Goal: Task Accomplishment & Management: Complete application form

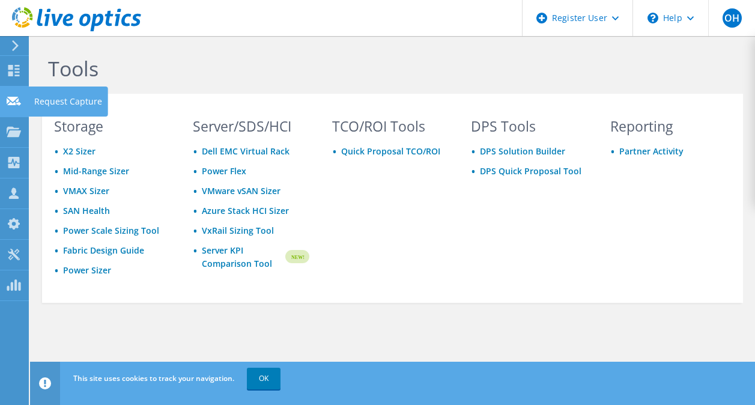
click at [17, 104] on use at bounding box center [14, 100] width 14 height 9
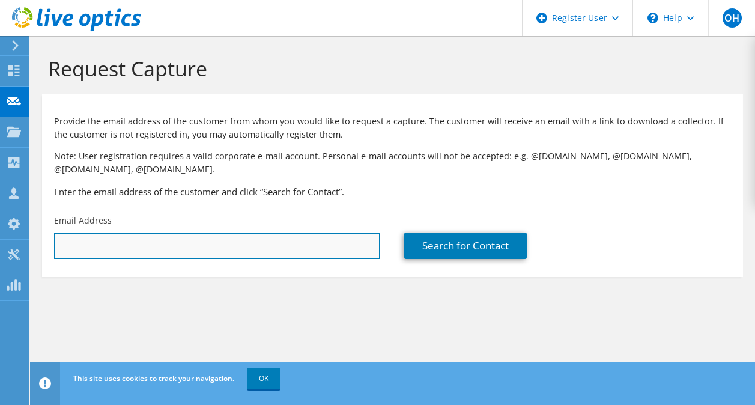
click at [254, 246] on input "text" at bounding box center [217, 246] width 326 height 26
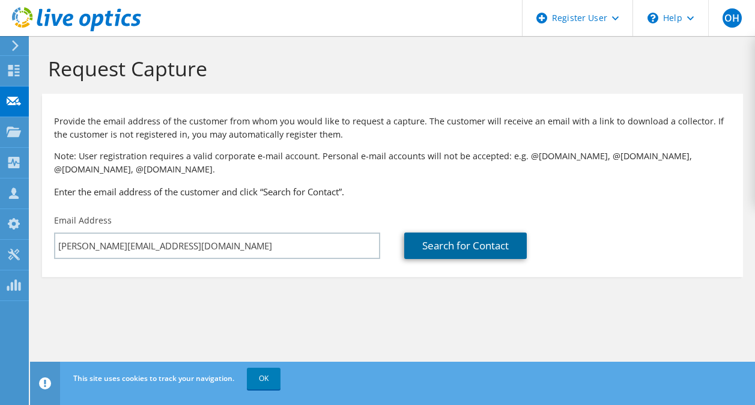
click at [477, 252] on link "Search for Contact" at bounding box center [465, 246] width 123 height 26
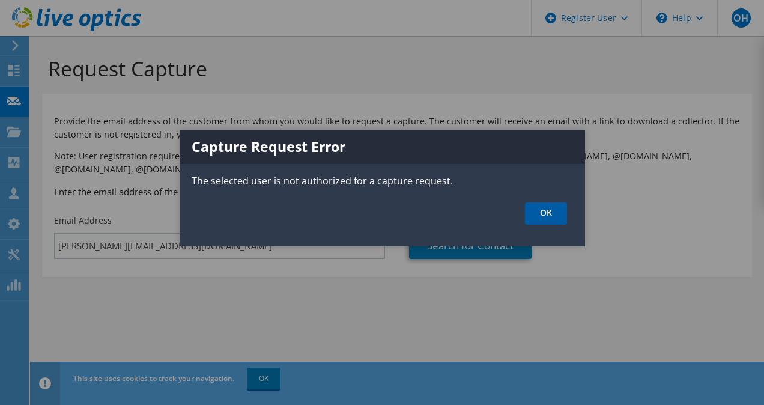
click at [562, 212] on link "OK" at bounding box center [546, 214] width 42 height 22
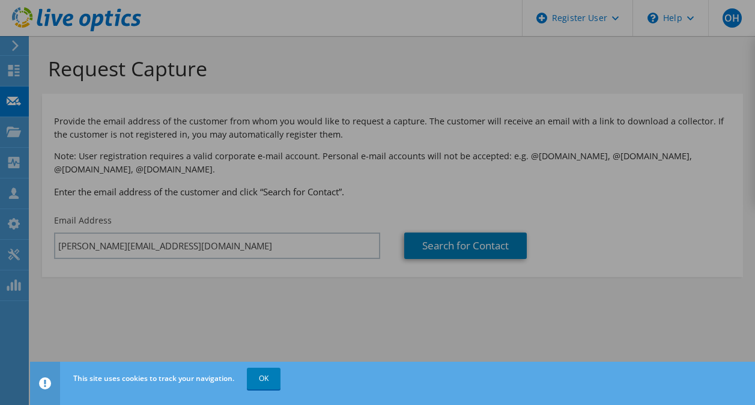
click at [562, 212] on div at bounding box center [377, 202] width 755 height 405
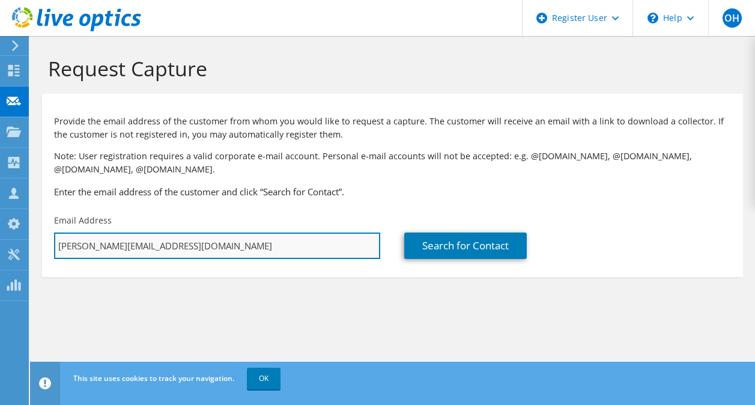
click at [67, 249] on input "[PERSON_NAME][EMAIL_ADDRESS][DOMAIN_NAME]" at bounding box center [217, 246] width 326 height 26
type input "[EMAIL_ADDRESS][DOMAIN_NAME]"
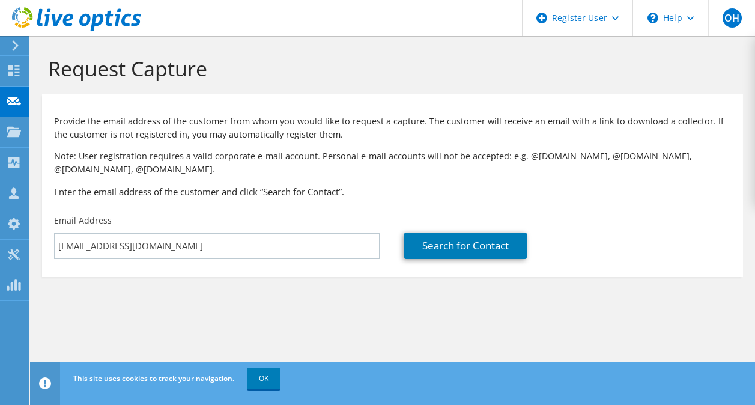
click at [478, 230] on div "Search for Contact" at bounding box center [567, 237] width 350 height 56
click at [477, 245] on link "Search for Contact" at bounding box center [465, 246] width 123 height 26
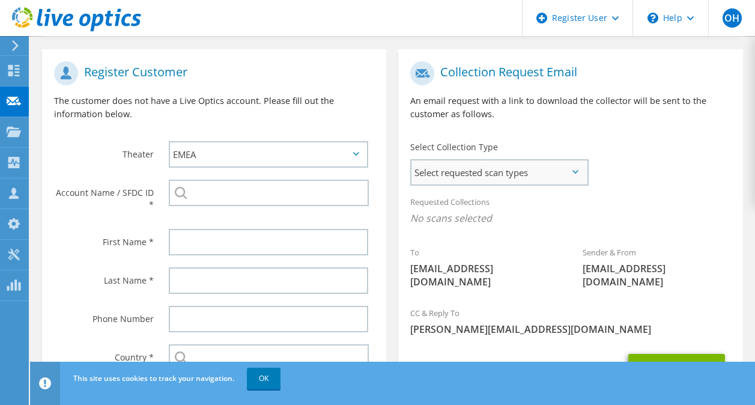
scroll to position [221, 0]
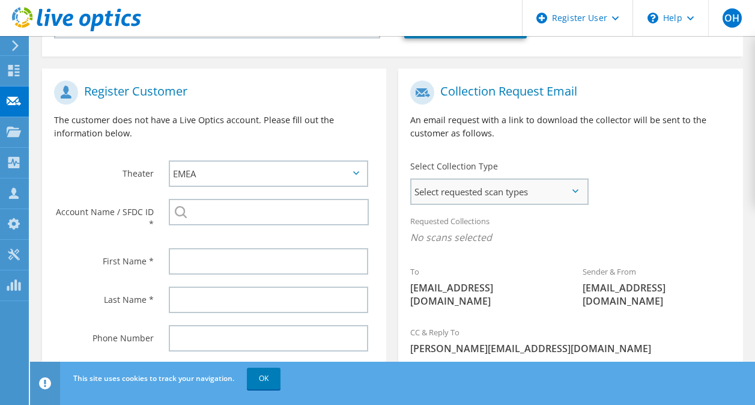
click at [546, 192] on span "Select requested scan types" at bounding box center [499, 192] width 175 height 24
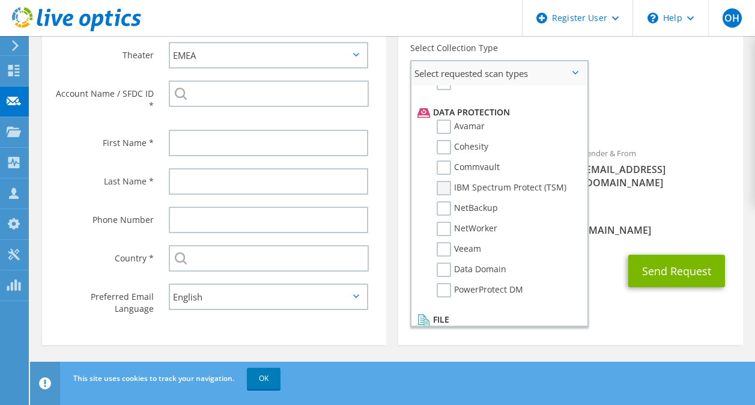
scroll to position [531, 0]
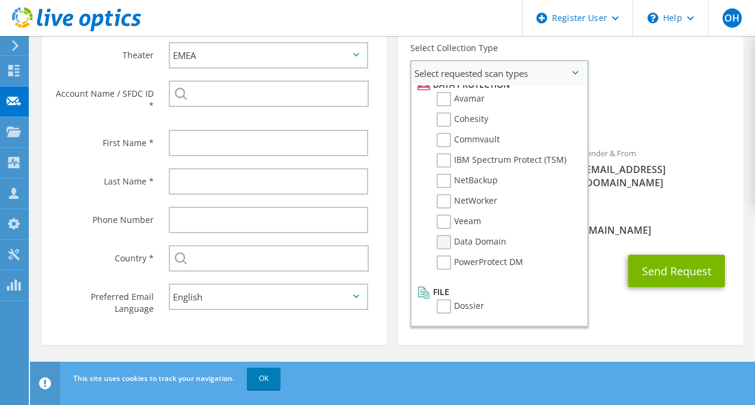
click at [440, 239] on label "Data Domain" at bounding box center [472, 242] width 70 height 14
click at [0, 0] on input "Data Domain" at bounding box center [0, 0] width 0 height 0
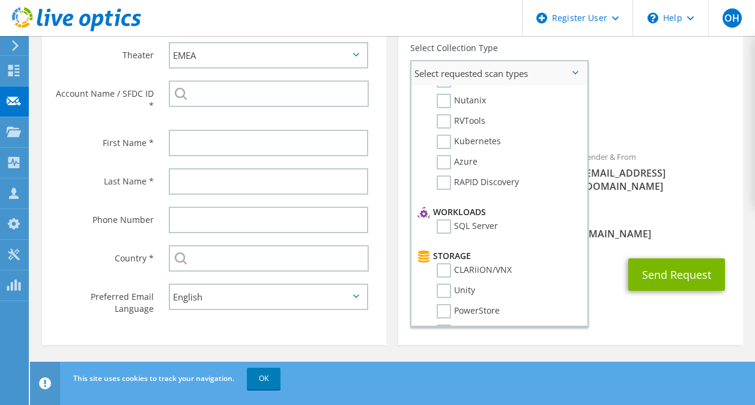
scroll to position [0, 0]
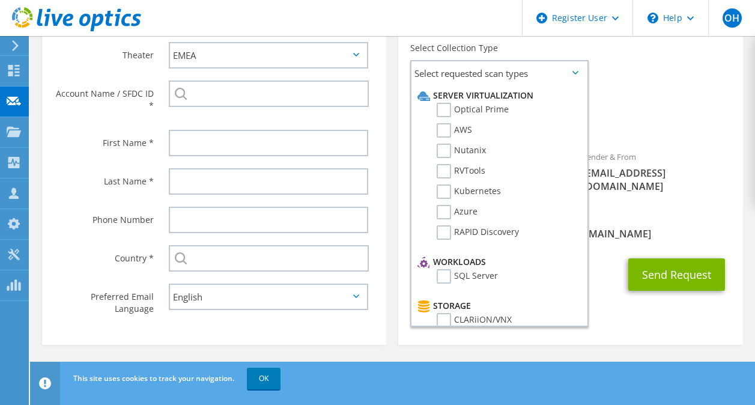
click at [636, 102] on div "Requested Collections No scans selected Data Domain" at bounding box center [570, 114] width 344 height 48
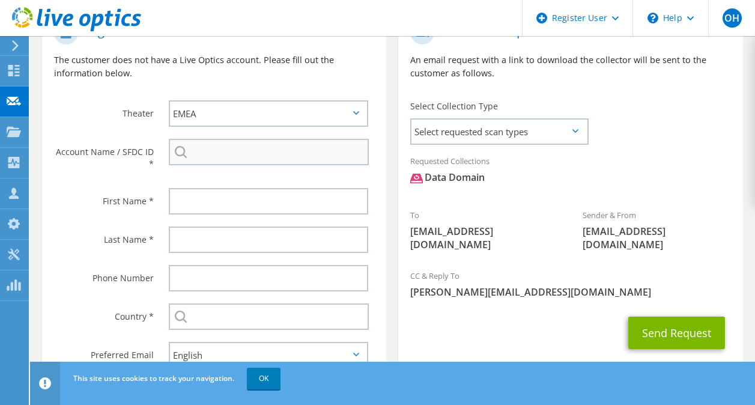
scroll to position [341, 0]
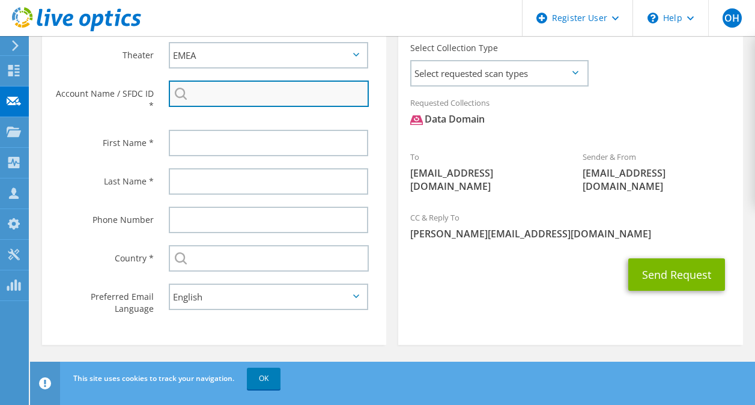
click at [254, 91] on input "search" at bounding box center [269, 94] width 200 height 26
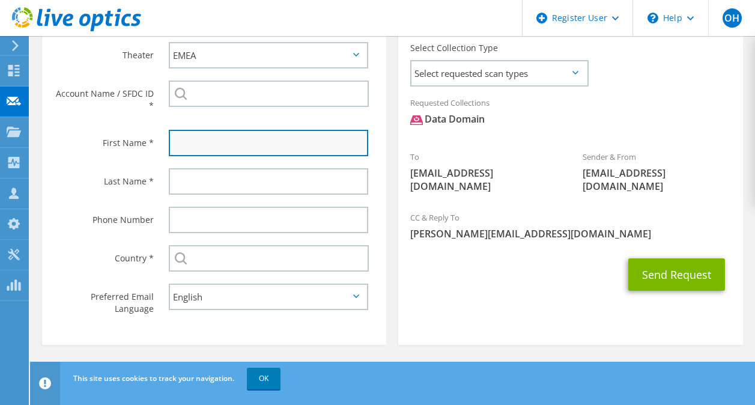
click at [227, 145] on input "text" at bounding box center [268, 143] width 199 height 26
type input "[PERSON_NAME]"
type input "Helmy"
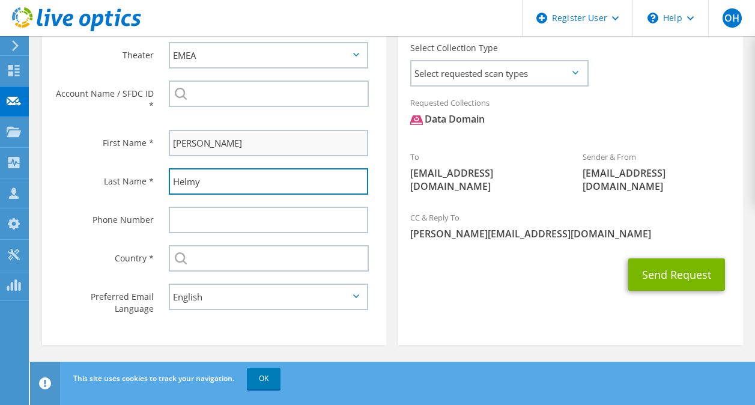
type input "01020205307"
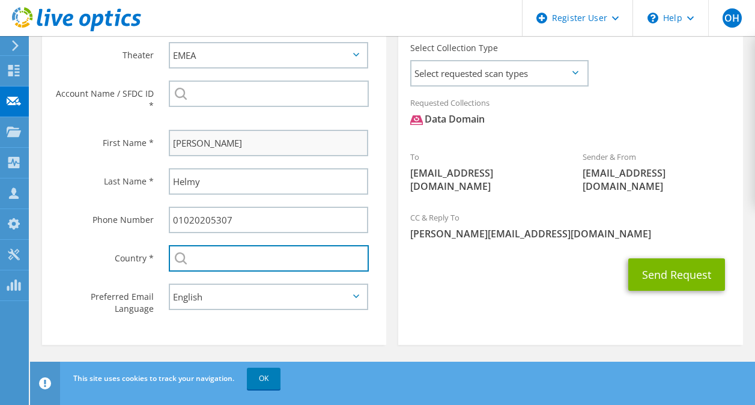
type input "[GEOGRAPHIC_DATA]"
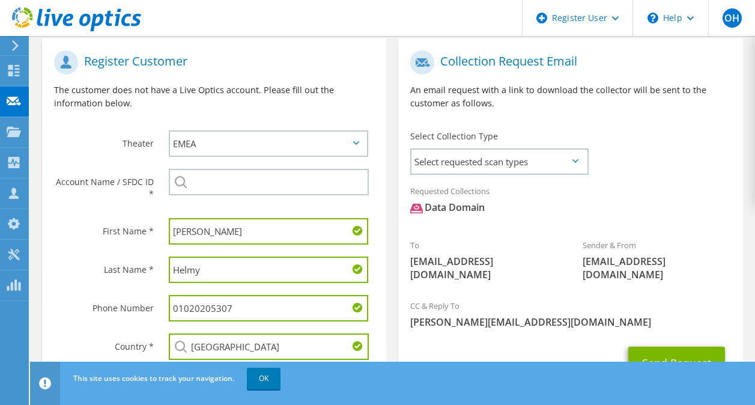
scroll to position [221, 0]
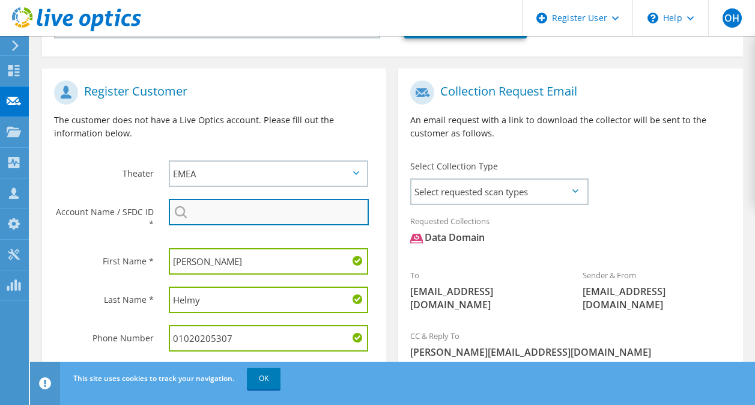
click at [258, 213] on input "search" at bounding box center [269, 212] width 200 height 26
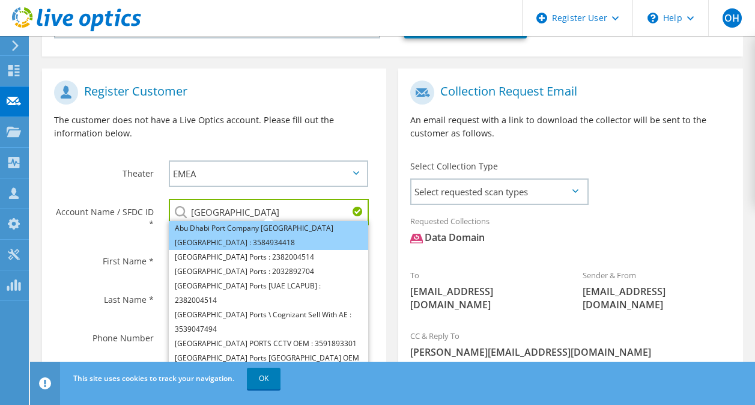
click at [334, 236] on li "Abu Dhabi Port Company [GEOGRAPHIC_DATA] [GEOGRAPHIC_DATA] : 3584934418" at bounding box center [268, 235] width 199 height 29
type input "Abu Dhabi Port Company [GEOGRAPHIC_DATA] [GEOGRAPHIC_DATA] : 3584934418"
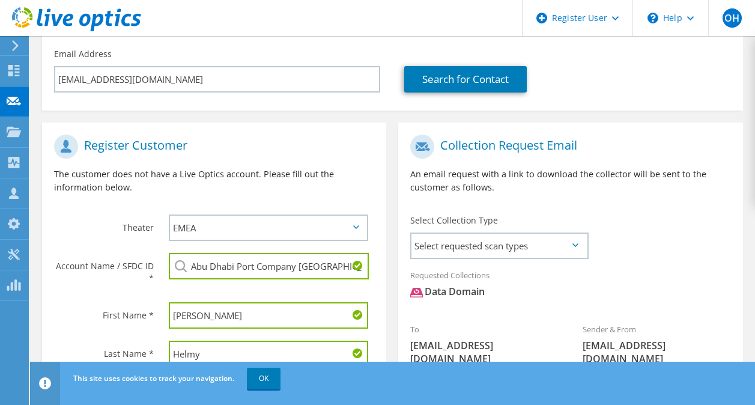
scroll to position [160, 0]
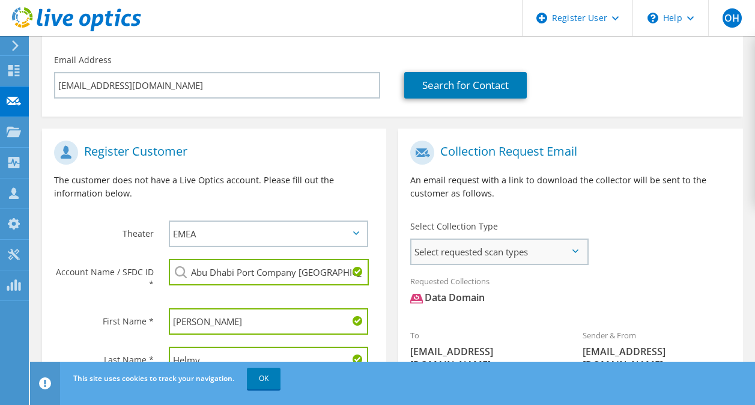
click at [517, 250] on span "Select requested scan types" at bounding box center [499, 252] width 175 height 24
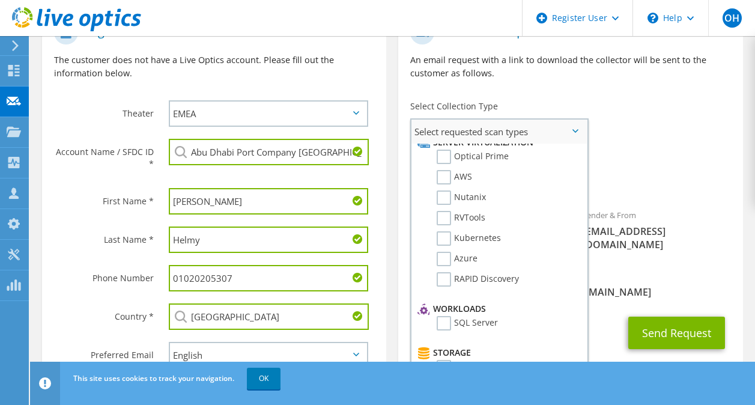
scroll to position [0, 0]
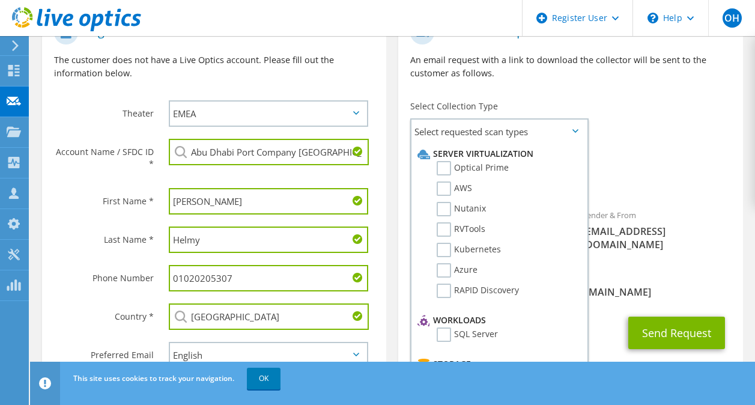
click at [642, 179] on span "Data Domain" at bounding box center [570, 181] width 320 height 20
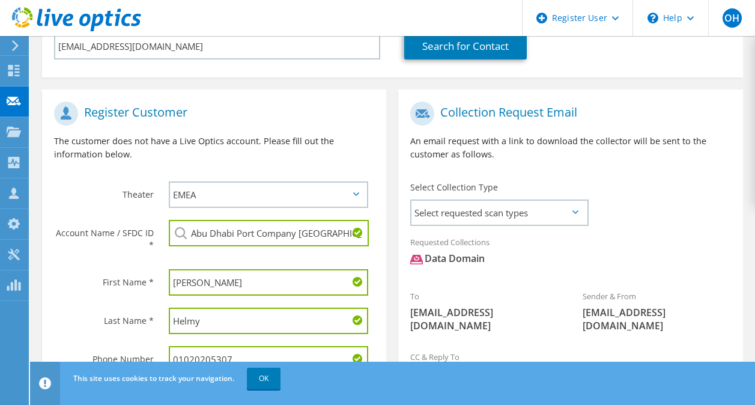
scroll to position [281, 0]
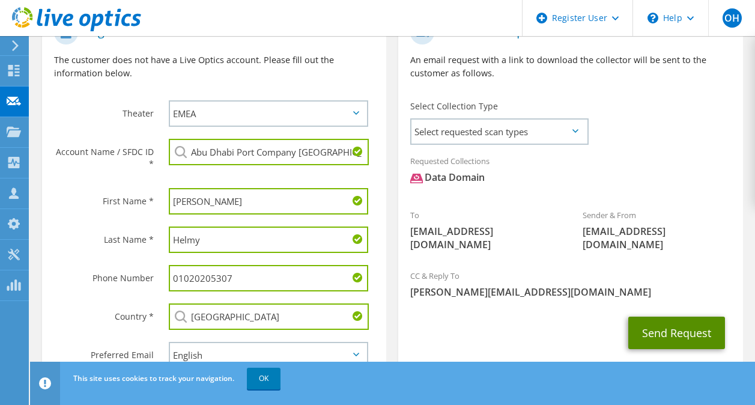
click at [660, 323] on button "Send Request" at bounding box center [677, 333] width 97 height 32
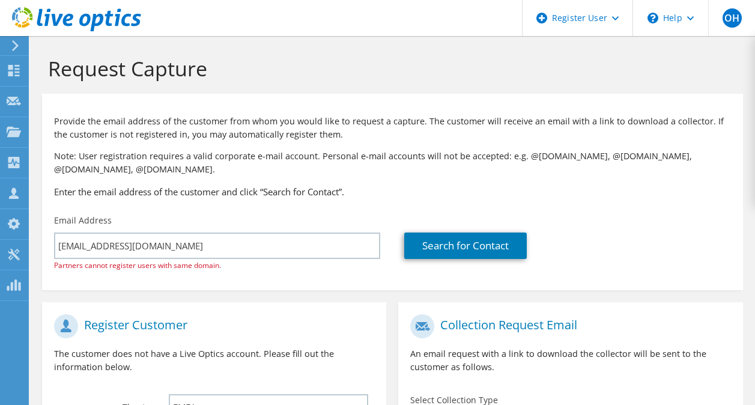
select select "64"
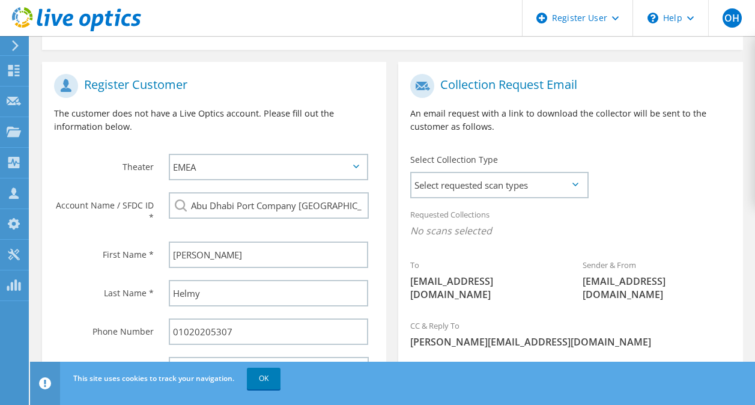
scroll to position [354, 0]
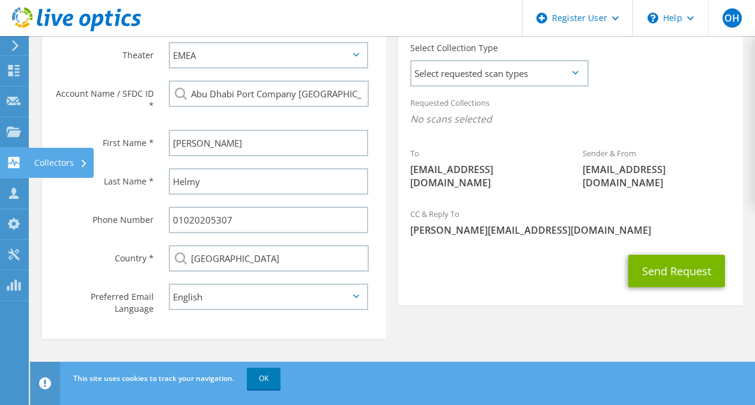
click at [63, 161] on div "Collectors" at bounding box center [60, 163] width 65 height 30
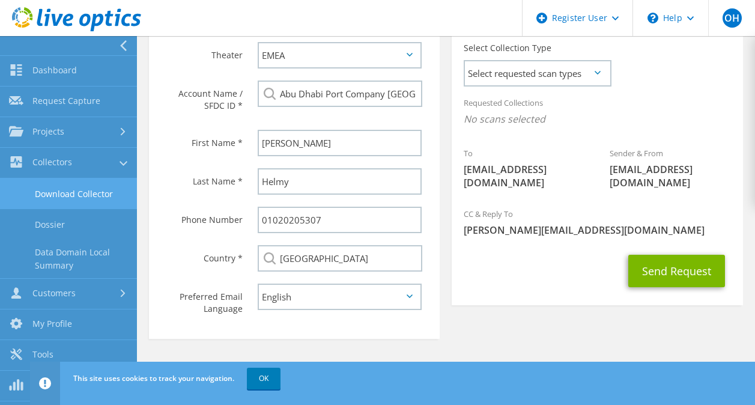
click at [66, 197] on link "Download Collector" at bounding box center [68, 193] width 137 height 31
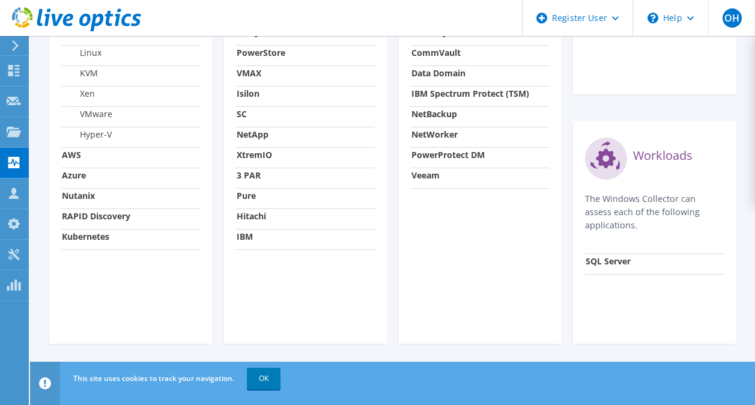
scroll to position [269, 0]
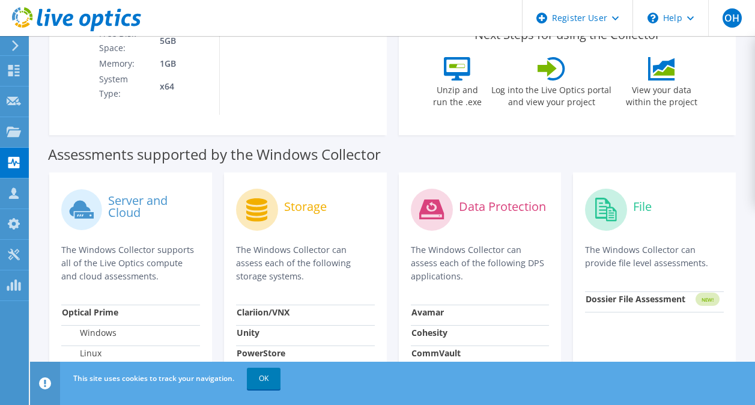
click at [423, 209] on icon at bounding box center [431, 209] width 25 height 20
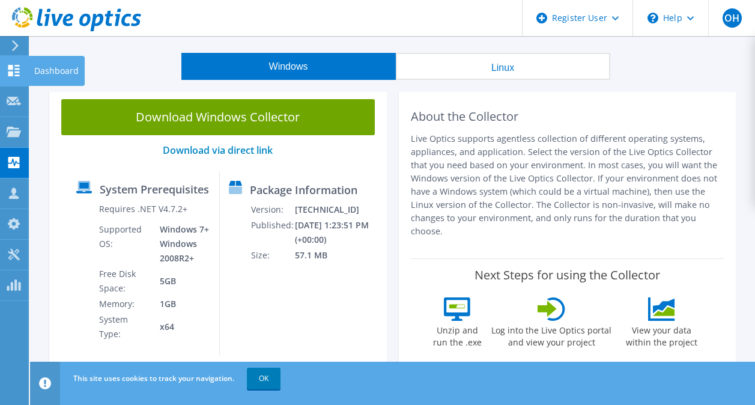
click at [14, 72] on icon at bounding box center [14, 70] width 14 height 11
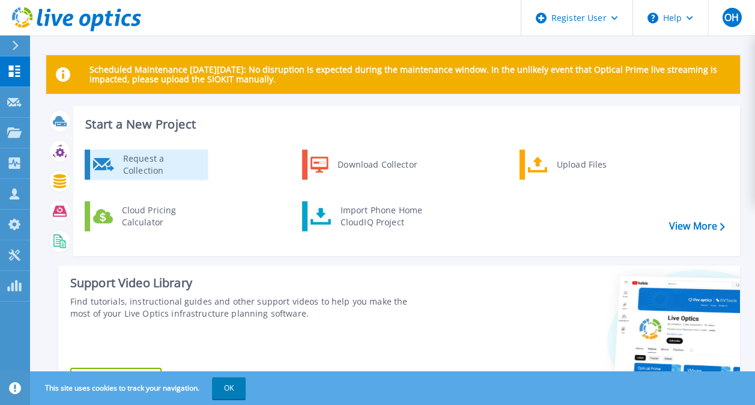
click at [131, 168] on div "Request a Collection" at bounding box center [161, 165] width 88 height 24
